Goal: Information Seeking & Learning: Check status

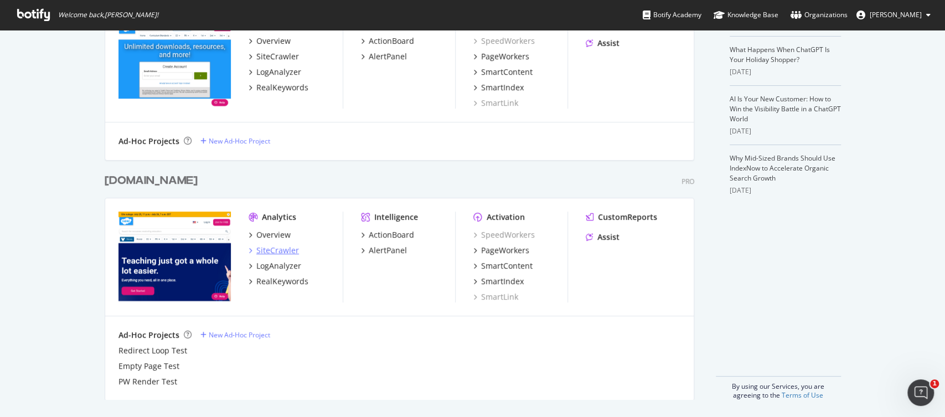
click at [282, 253] on div "SiteCrawler" at bounding box center [277, 250] width 43 height 11
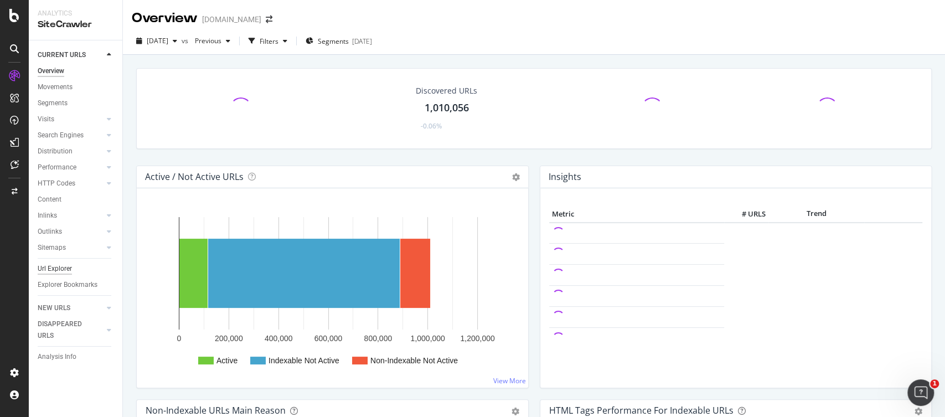
click at [54, 268] on div "Url Explorer" at bounding box center [55, 269] width 34 height 12
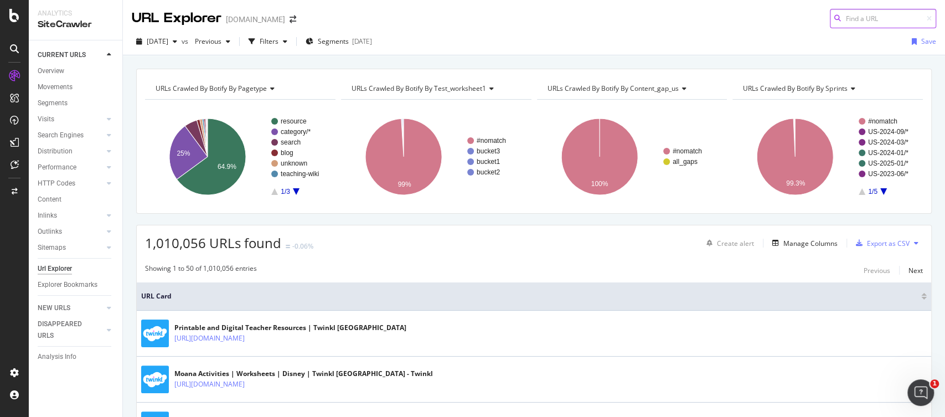
paste input "[URL][DOMAIN_NAME][PERSON_NAME]"
click at [864, 28] on div at bounding box center [825, 39] width 213 height 22
click at [894, 19] on input "[URL][DOMAIN_NAME][PERSON_NAME]" at bounding box center [883, 18] width 106 height 19
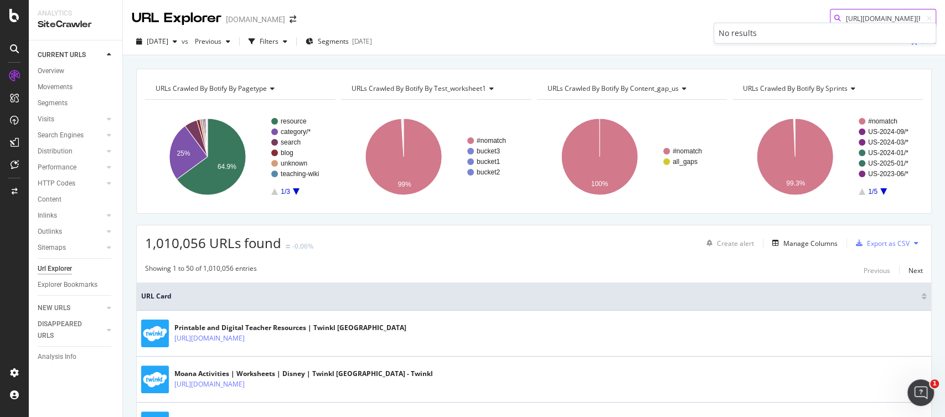
scroll to position [0, 40]
type input "[URL][DOMAIN_NAME][PERSON_NAME]"
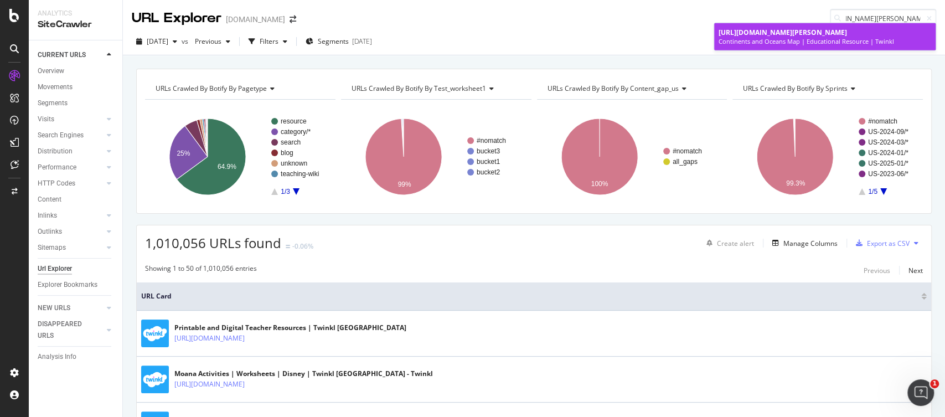
click at [802, 50] on link "[URL][DOMAIN_NAME][PERSON_NAME] Continents and Oceans Map | Educational Resourc…" at bounding box center [824, 36] width 221 height 27
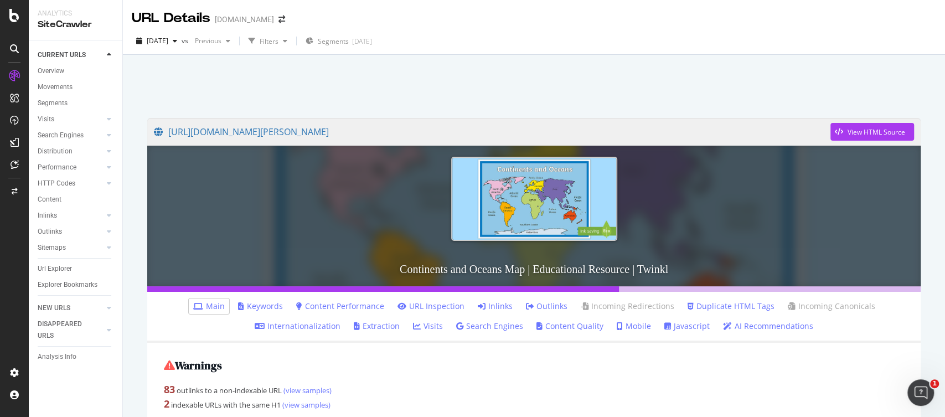
click at [486, 305] on icon at bounding box center [482, 306] width 8 height 8
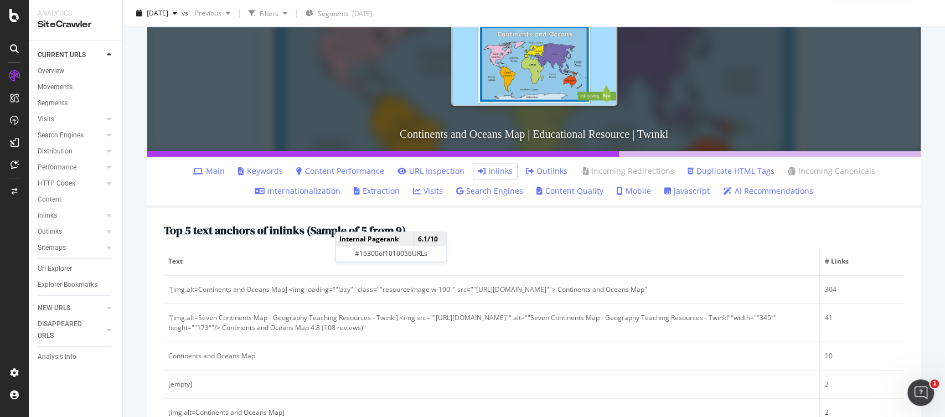
scroll to position [252, 0]
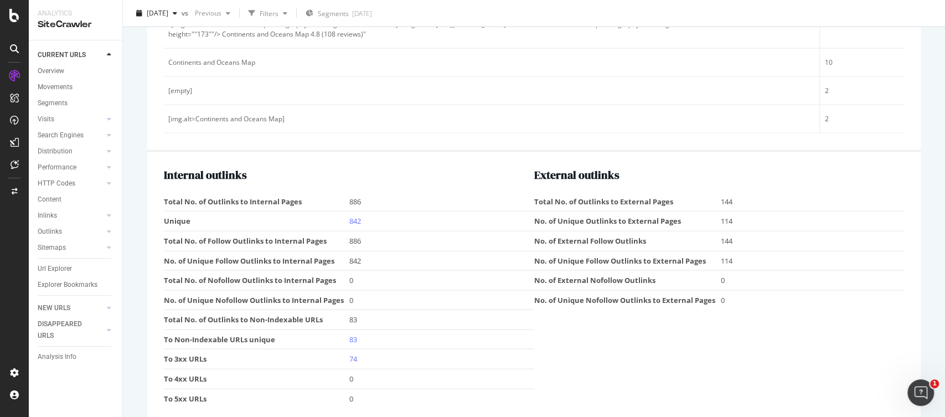
scroll to position [1605, 0]
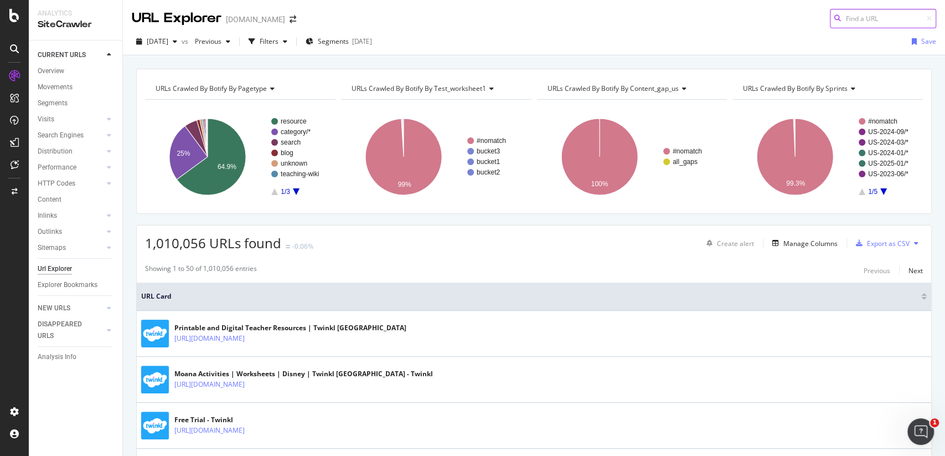
click at [860, 17] on input at bounding box center [883, 18] width 106 height 19
paste input "[URL][DOMAIN_NAME]"
type input "[URL][DOMAIN_NAME]"
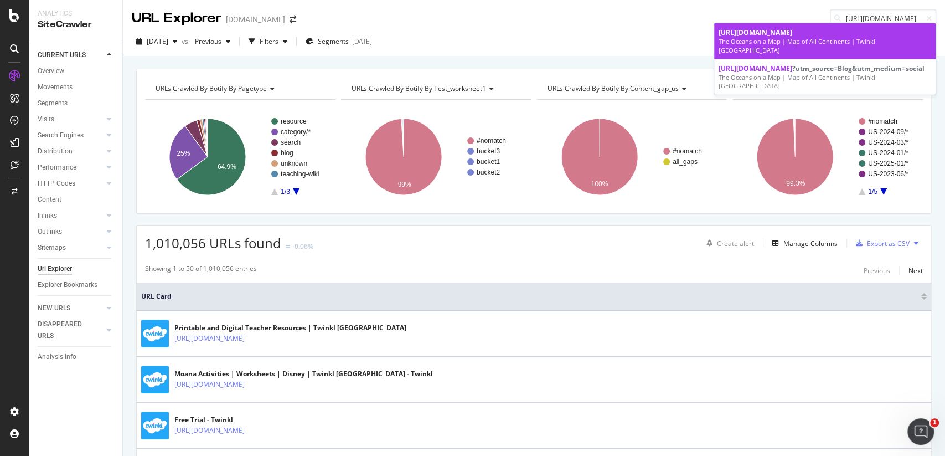
click at [812, 37] on div "[URL][DOMAIN_NAME]" at bounding box center [825, 32] width 213 height 9
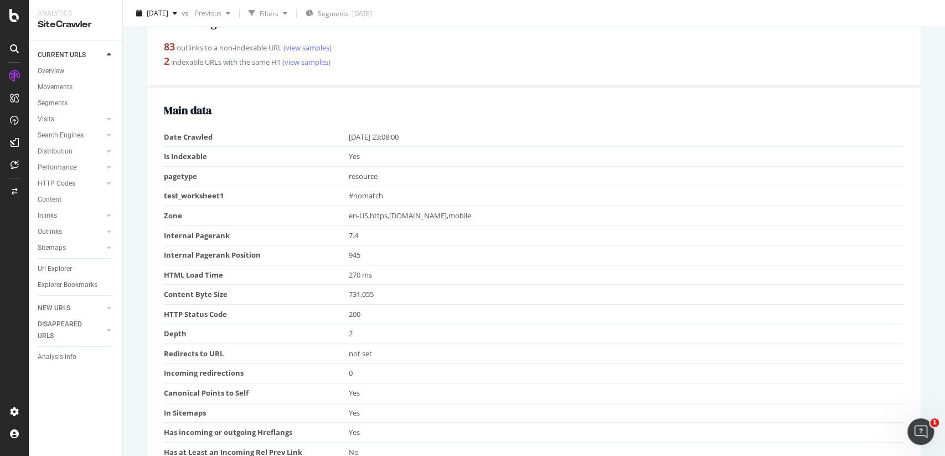
scroll to position [316, 0]
